Goal: Task Accomplishment & Management: Complete application form

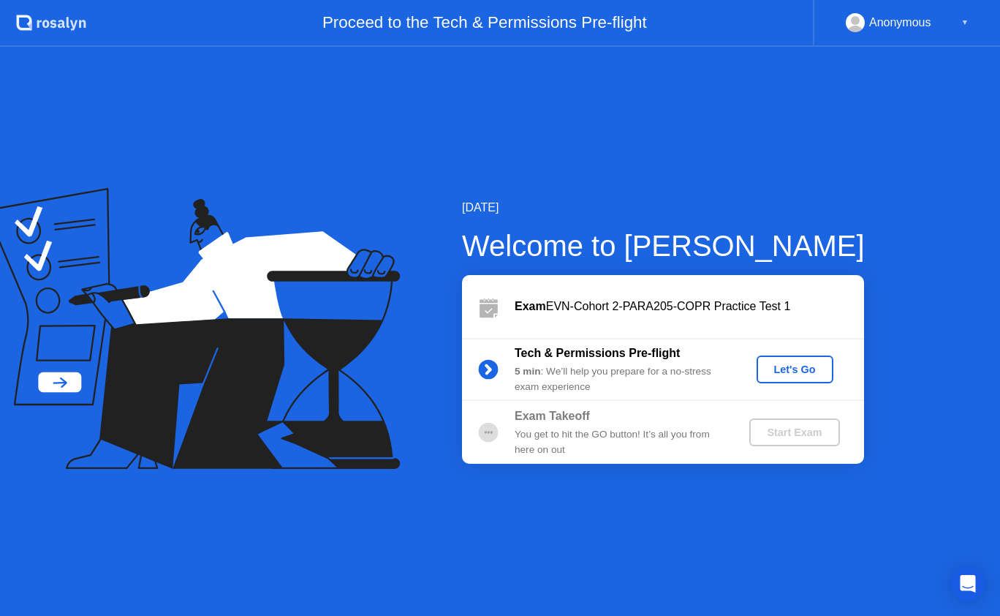
click at [788, 363] on div "Let's Go" at bounding box center [795, 369] width 65 height 12
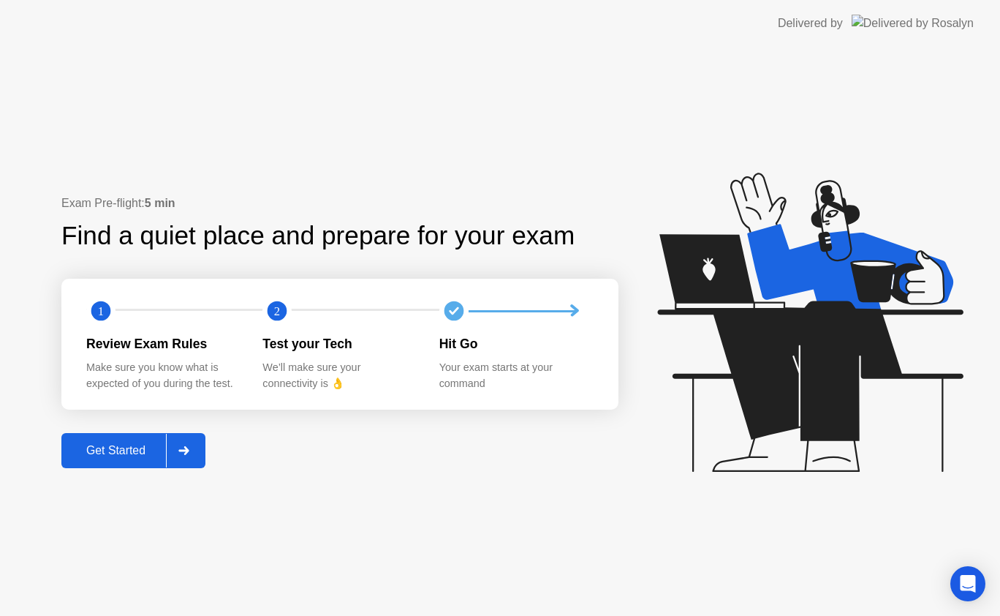
click at [112, 433] on button "Get Started" at bounding box center [133, 450] width 144 height 35
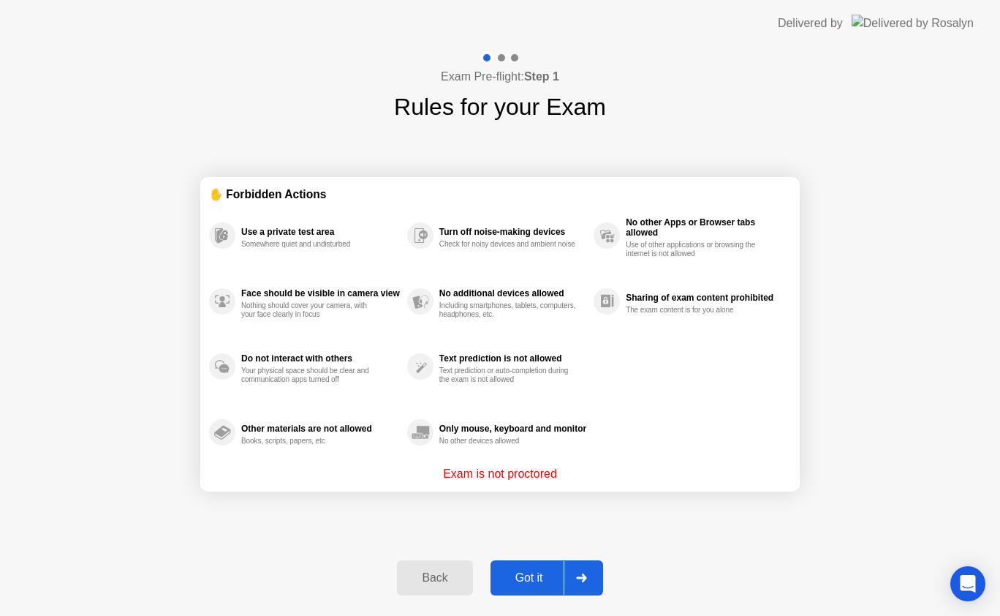
click at [534, 571] on div "Got it" at bounding box center [529, 577] width 69 height 13
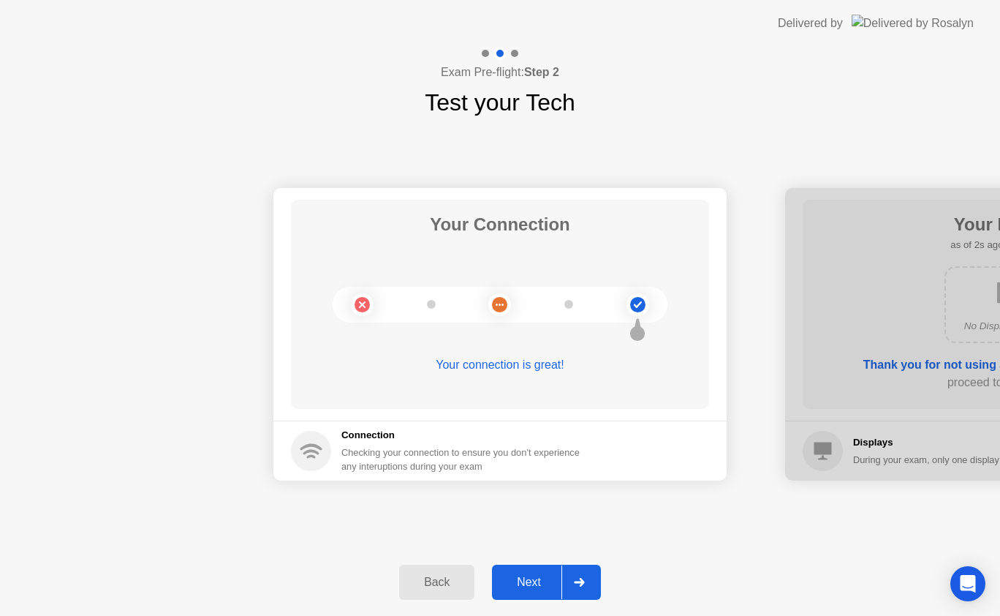
click at [535, 581] on div "Next" at bounding box center [529, 582] width 65 height 13
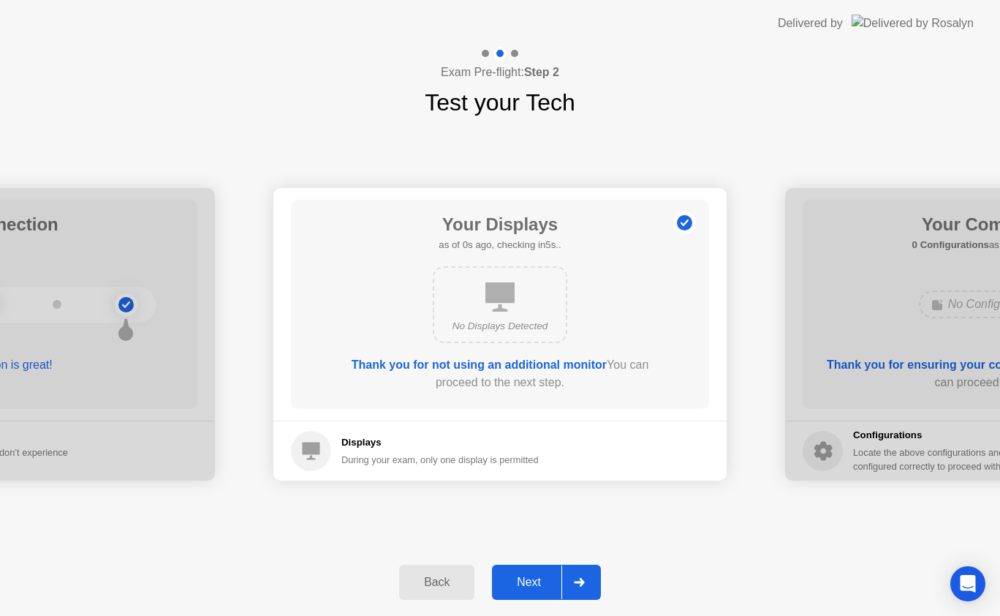
click at [535, 581] on div "Next" at bounding box center [529, 582] width 65 height 13
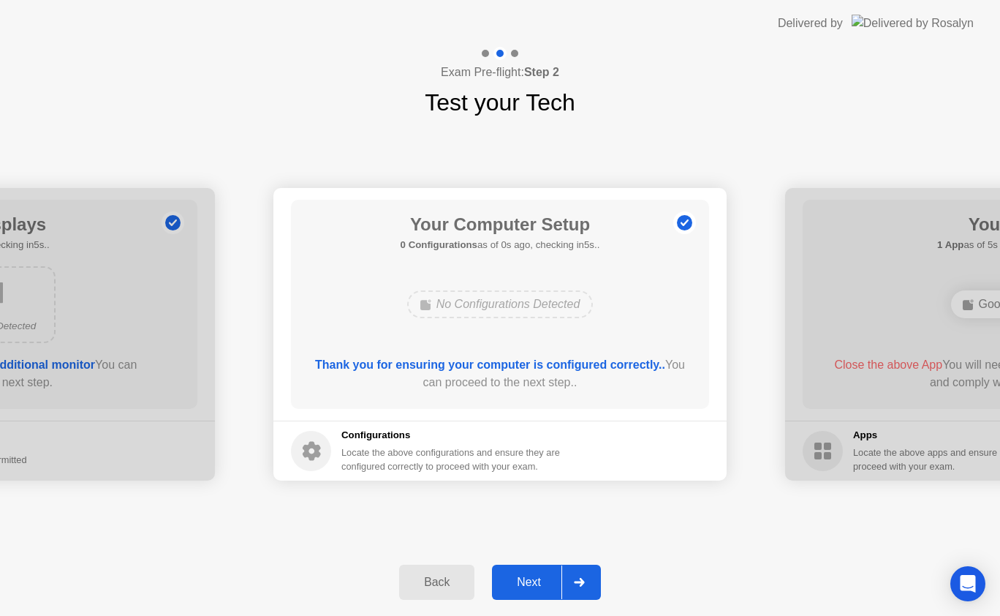
click at [535, 581] on div "Next" at bounding box center [529, 582] width 65 height 13
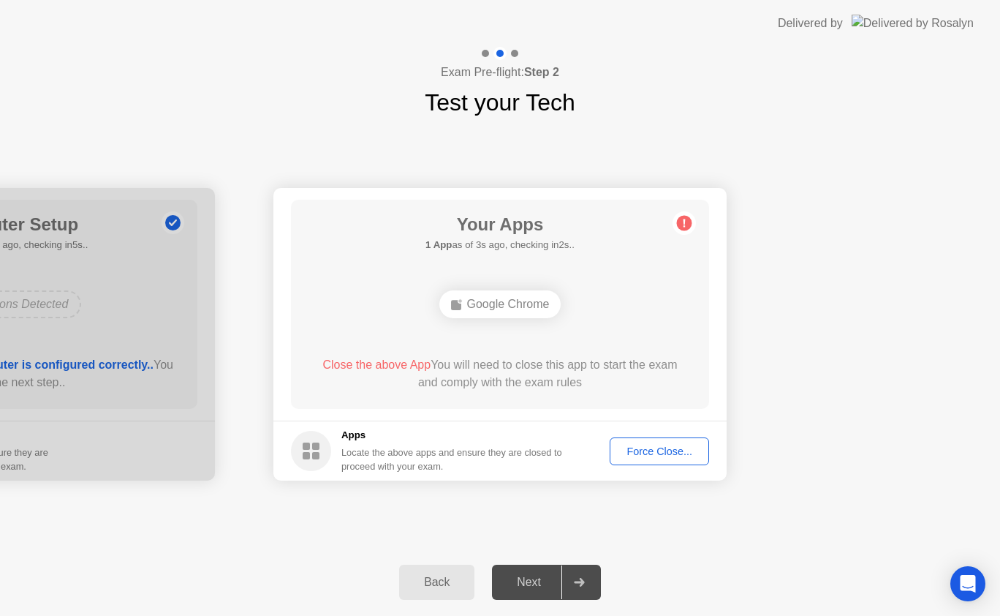
click at [434, 580] on div "Back" at bounding box center [437, 582] width 67 height 13
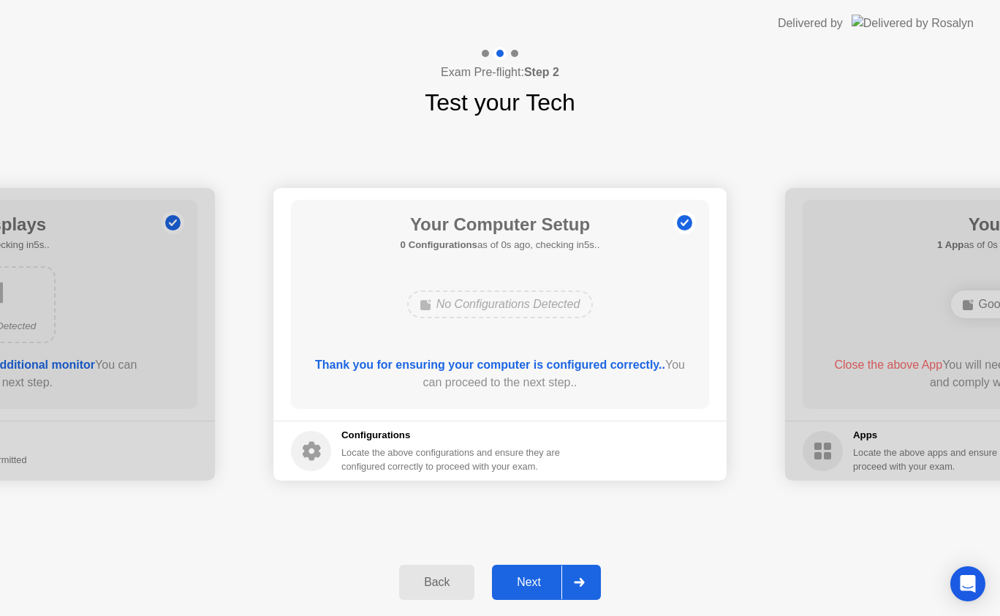
click at [537, 580] on div "Next" at bounding box center [529, 582] width 65 height 13
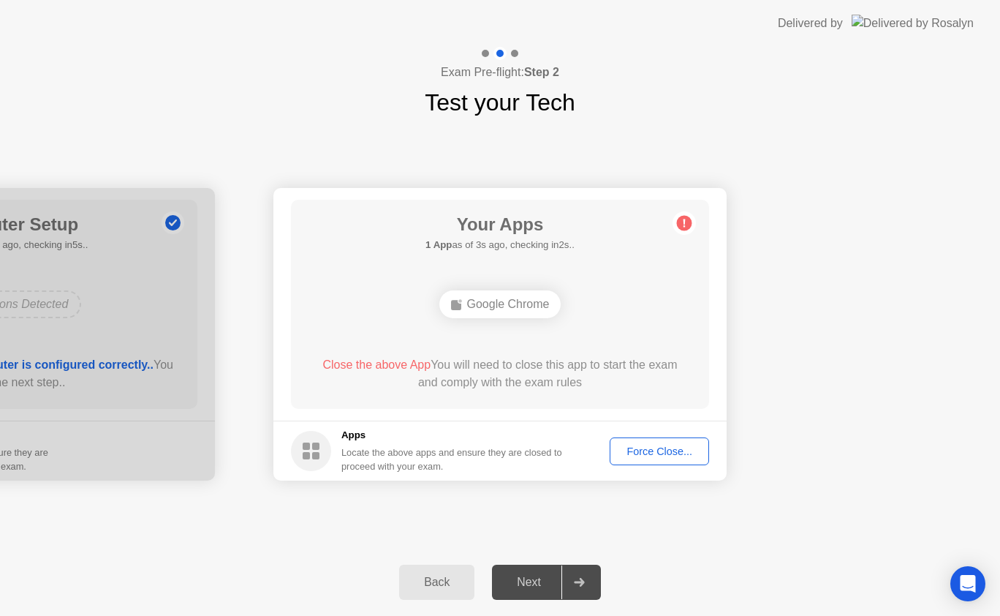
click at [646, 445] on div "Force Close..." at bounding box center [659, 451] width 89 height 12
click at [426, 576] on div "Back" at bounding box center [437, 582] width 67 height 13
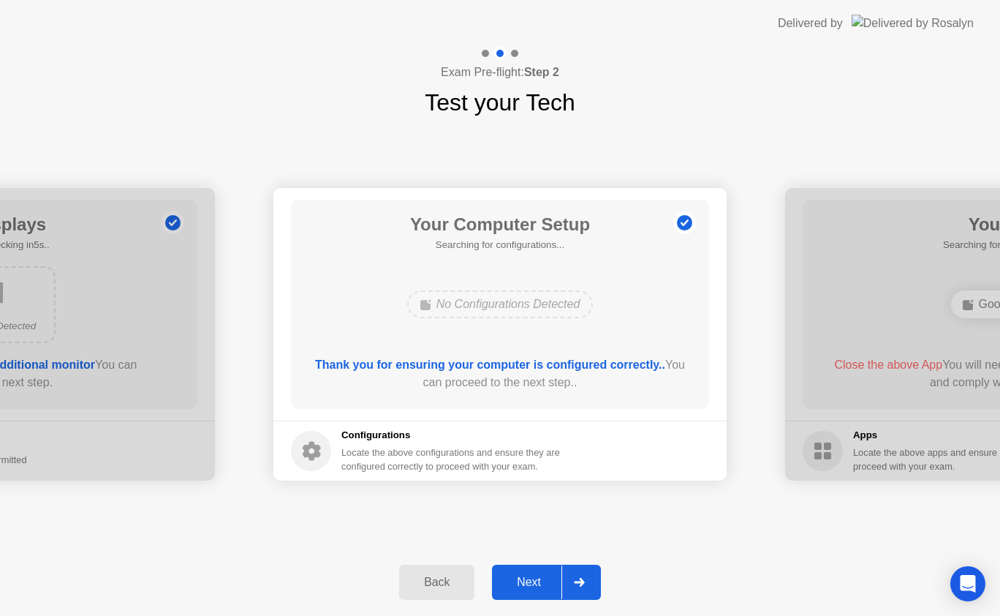
click at [426, 576] on div "Back" at bounding box center [437, 582] width 67 height 13
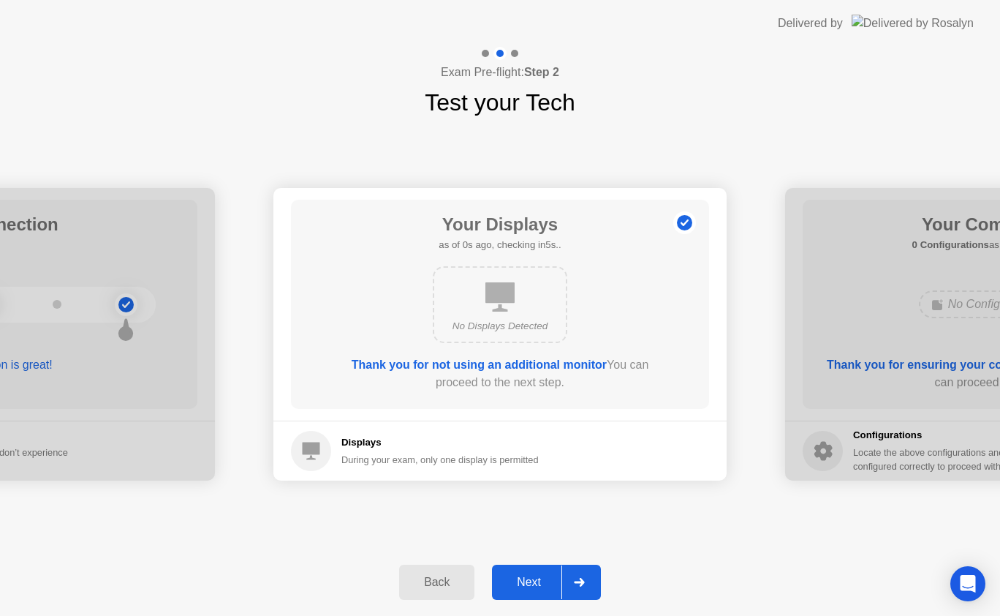
click at [426, 576] on div "Back" at bounding box center [437, 582] width 67 height 13
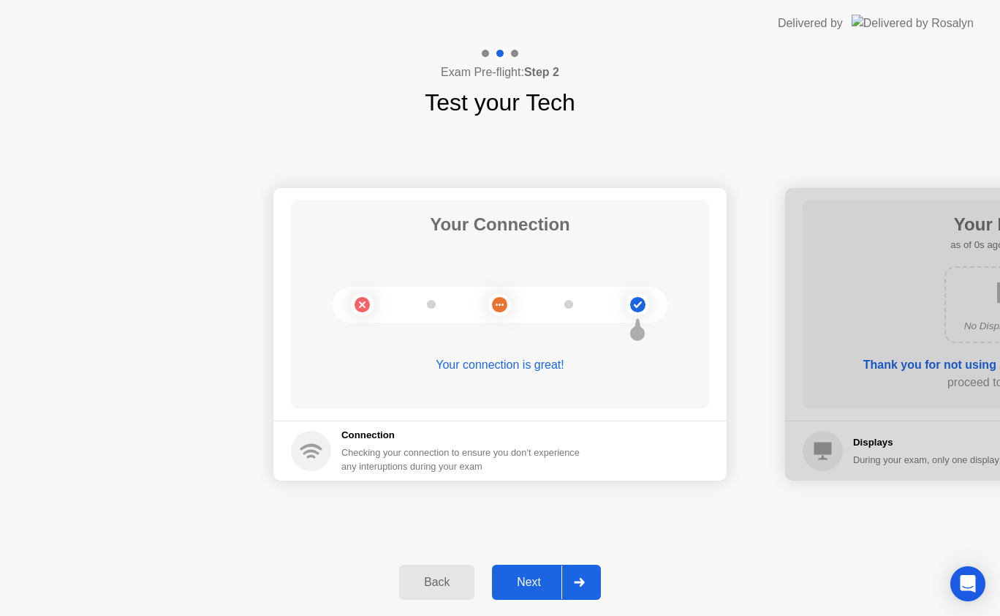
click at [521, 576] on div "Next" at bounding box center [529, 582] width 65 height 13
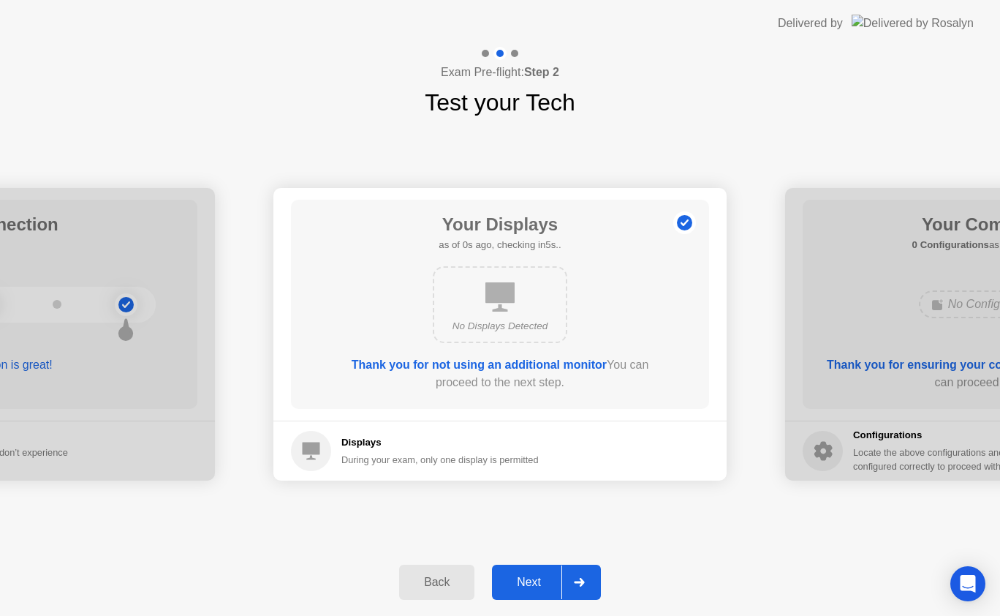
click at [521, 576] on div "Next" at bounding box center [529, 582] width 65 height 13
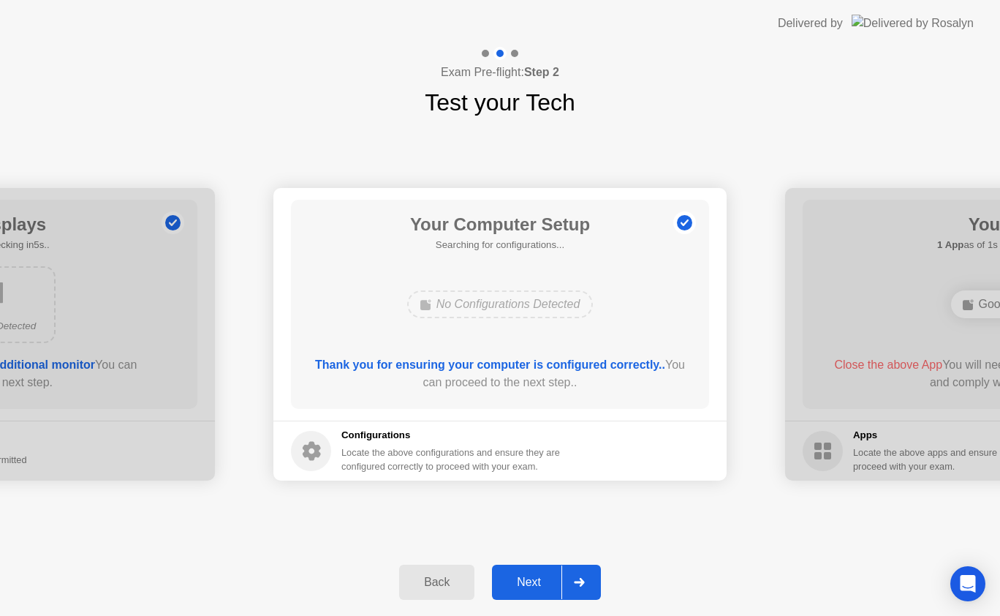
click at [521, 576] on div "Next" at bounding box center [529, 582] width 65 height 13
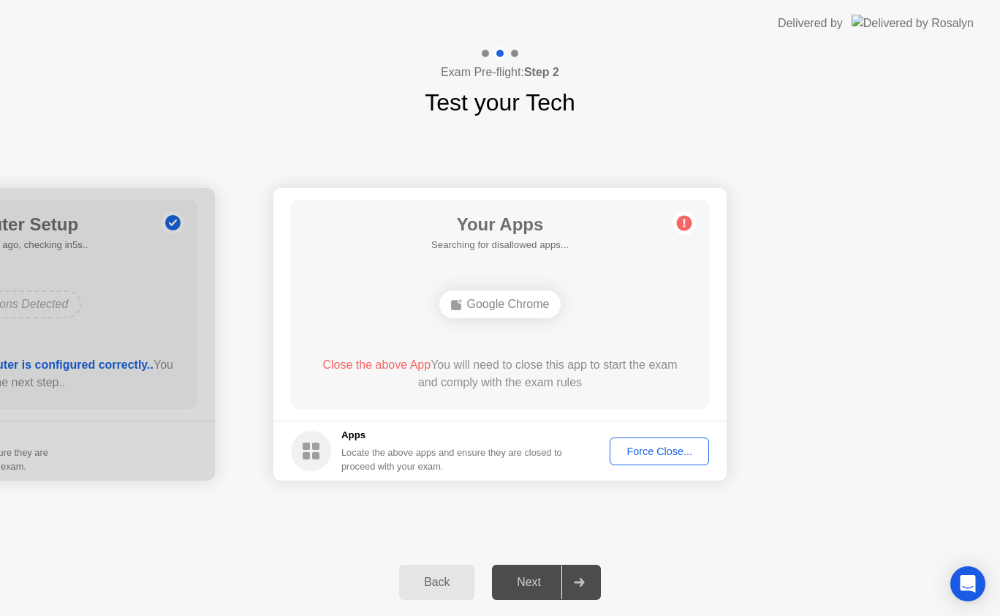
click at [521, 576] on div "Next" at bounding box center [529, 582] width 65 height 13
click at [649, 445] on div "Force Close..." at bounding box center [659, 451] width 89 height 12
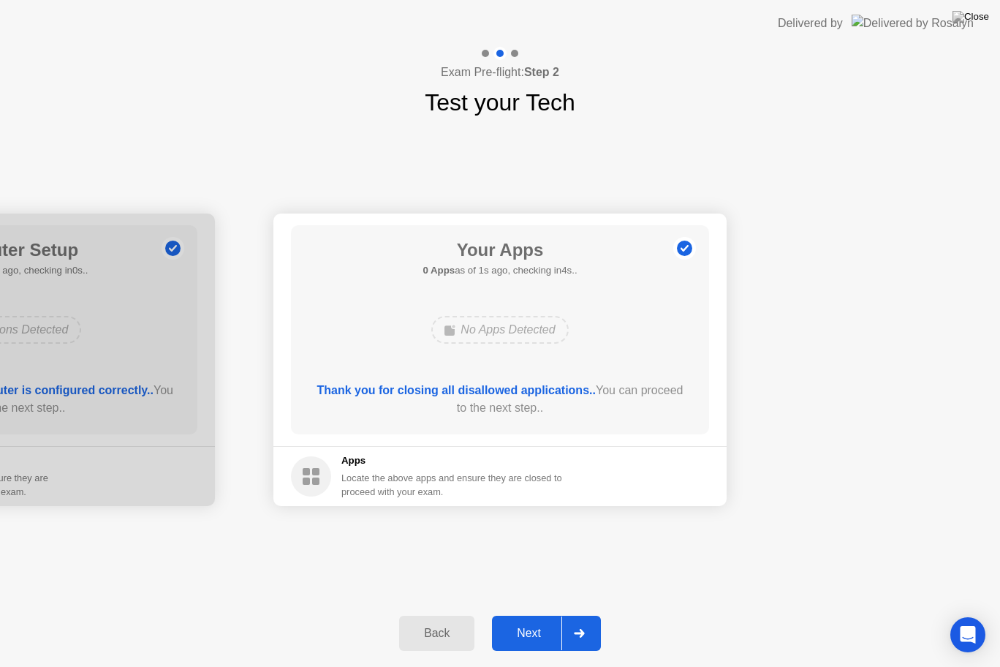
click at [526, 615] on button "Next" at bounding box center [546, 633] width 109 height 35
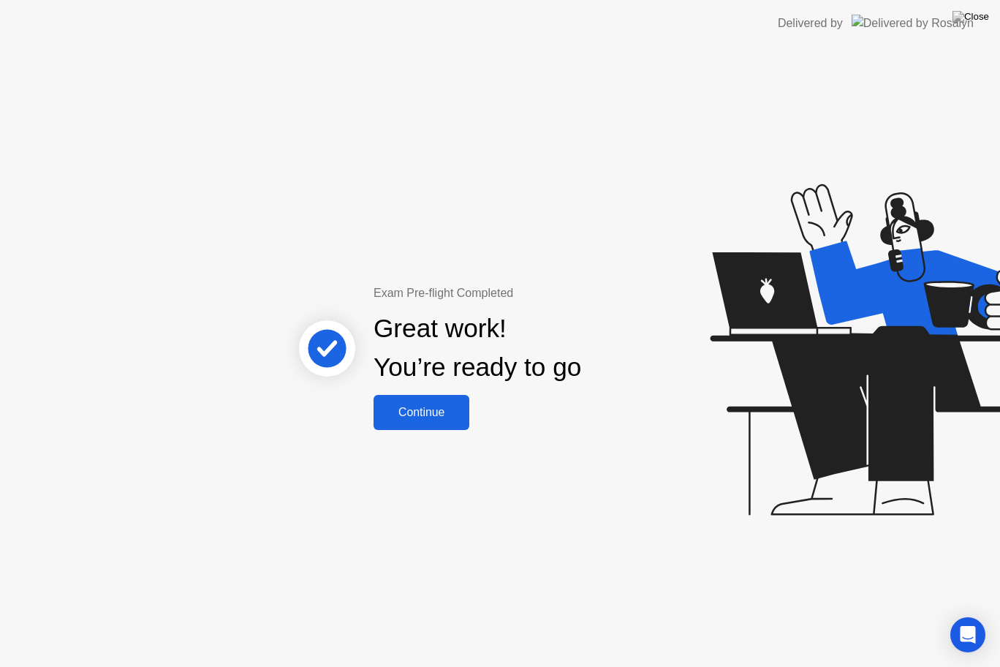
click at [425, 406] on div "Continue" at bounding box center [421, 412] width 87 height 13
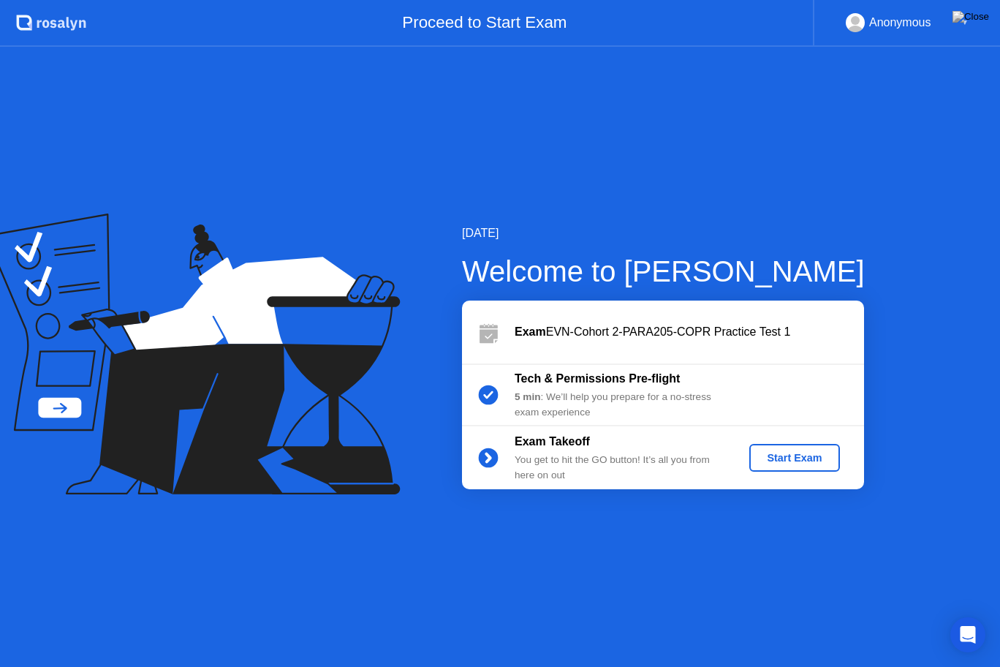
click at [770, 457] on div "Start Exam" at bounding box center [794, 458] width 78 height 12
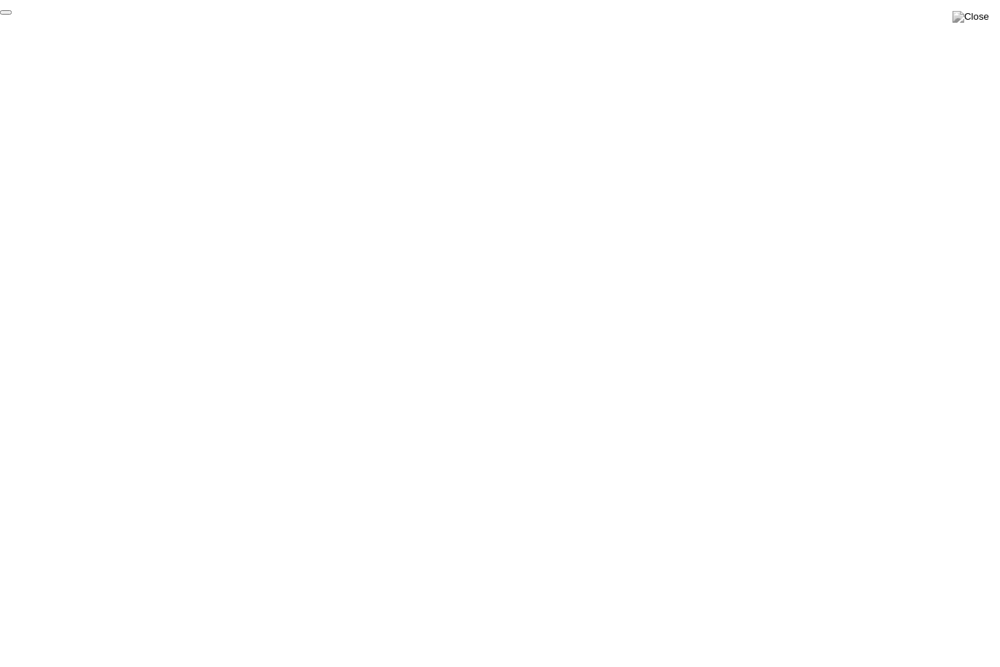
click div "End Proctoring Session"
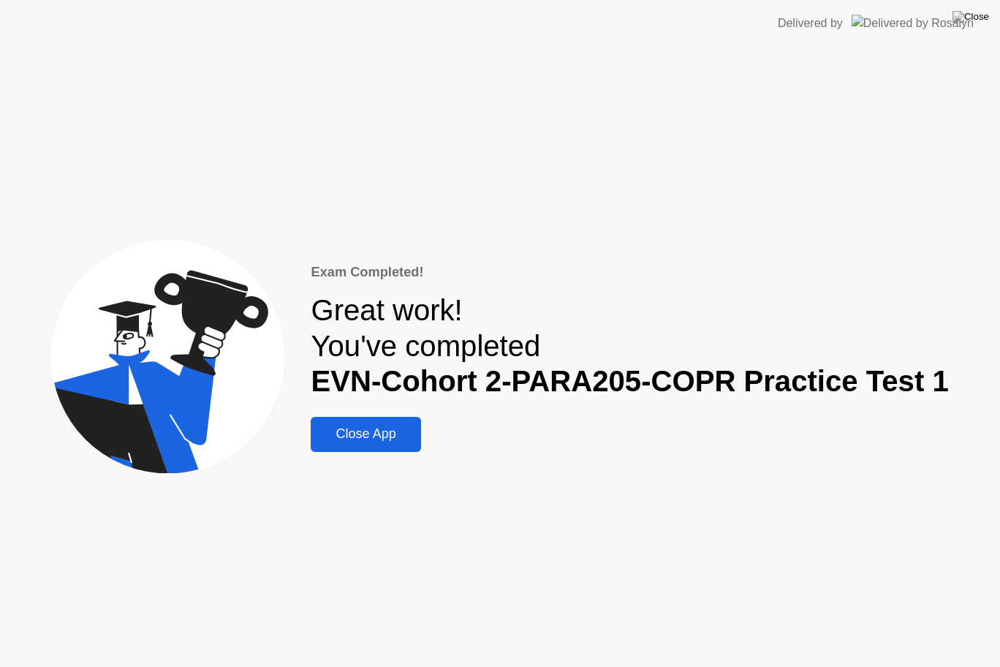
click at [385, 422] on button "Close App" at bounding box center [366, 434] width 110 height 35
